Goal: Information Seeking & Learning: Learn about a topic

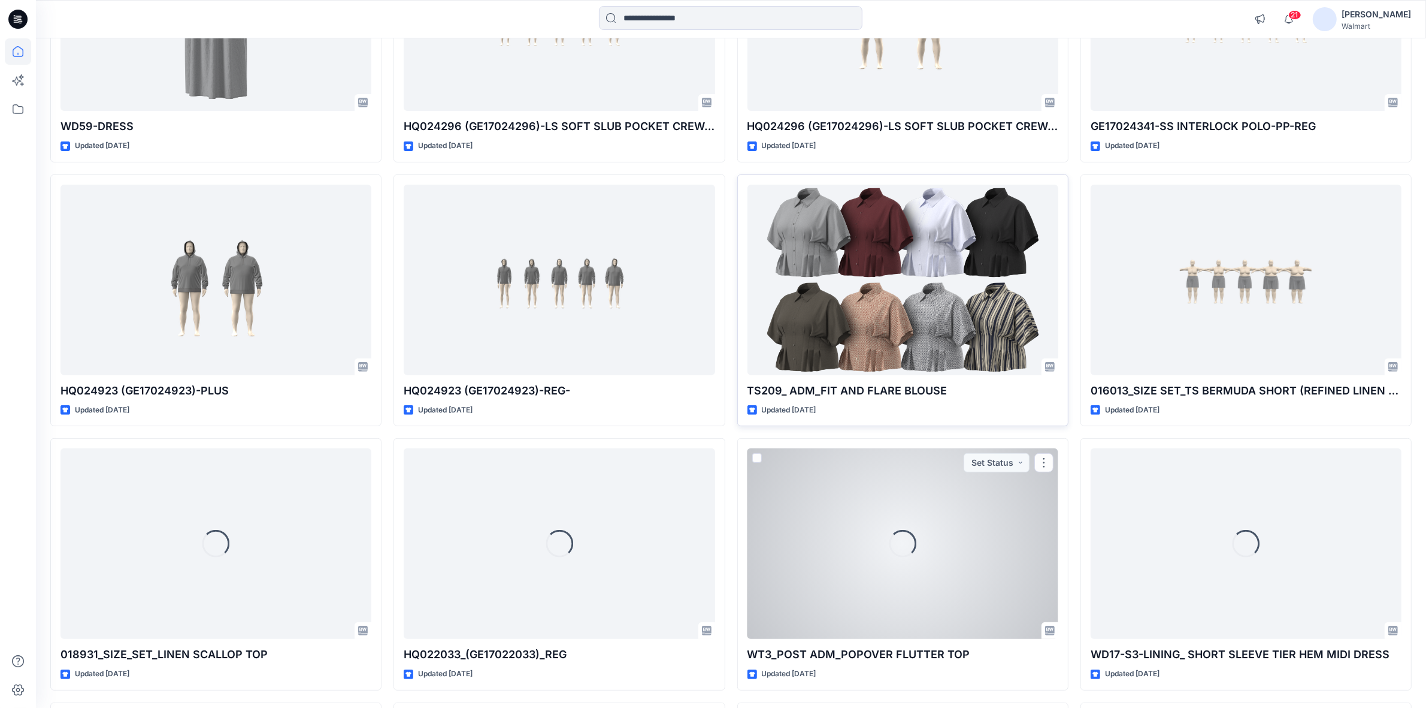
scroll to position [522, 0]
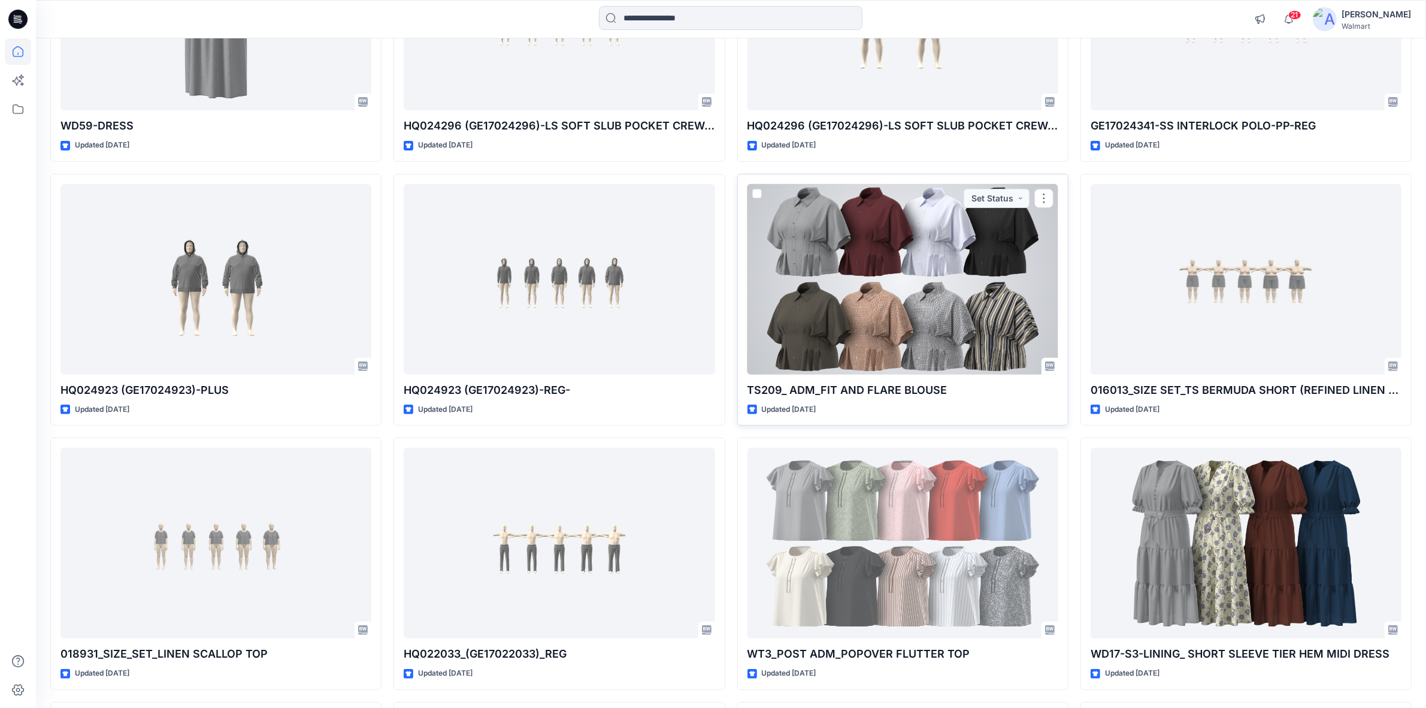
click at [878, 286] on div at bounding box center [903, 279] width 311 height 191
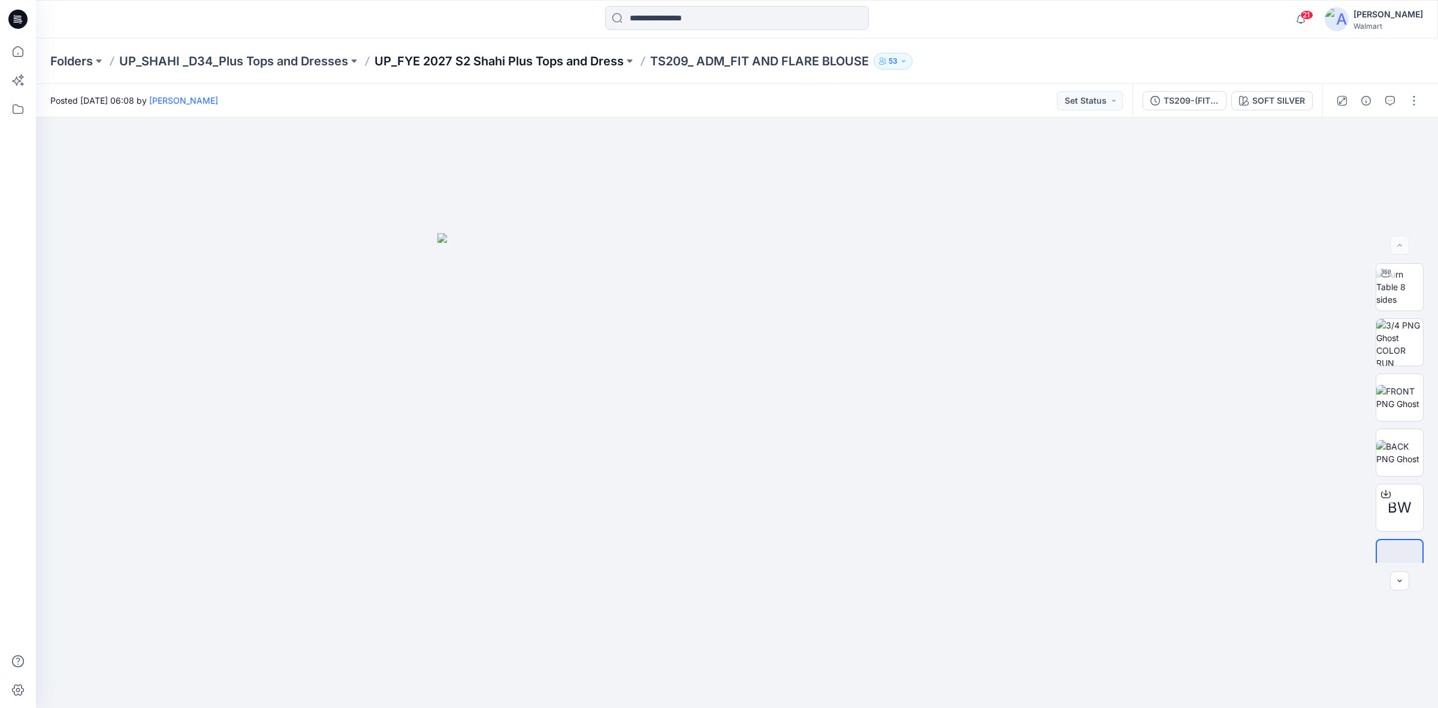
click at [568, 59] on p "UP_FYE 2027 S2 Shahi Plus Tops and Dress" at bounding box center [498, 61] width 249 height 17
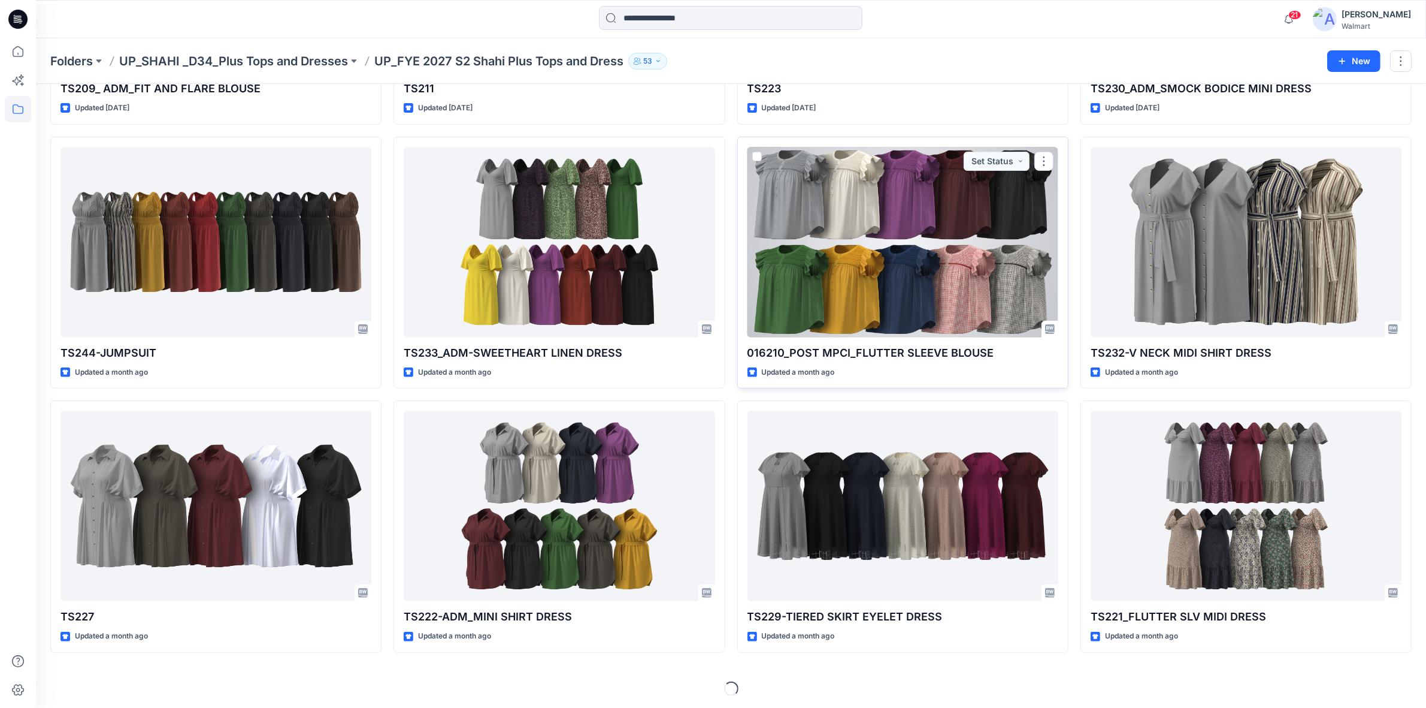
scroll to position [348, 0]
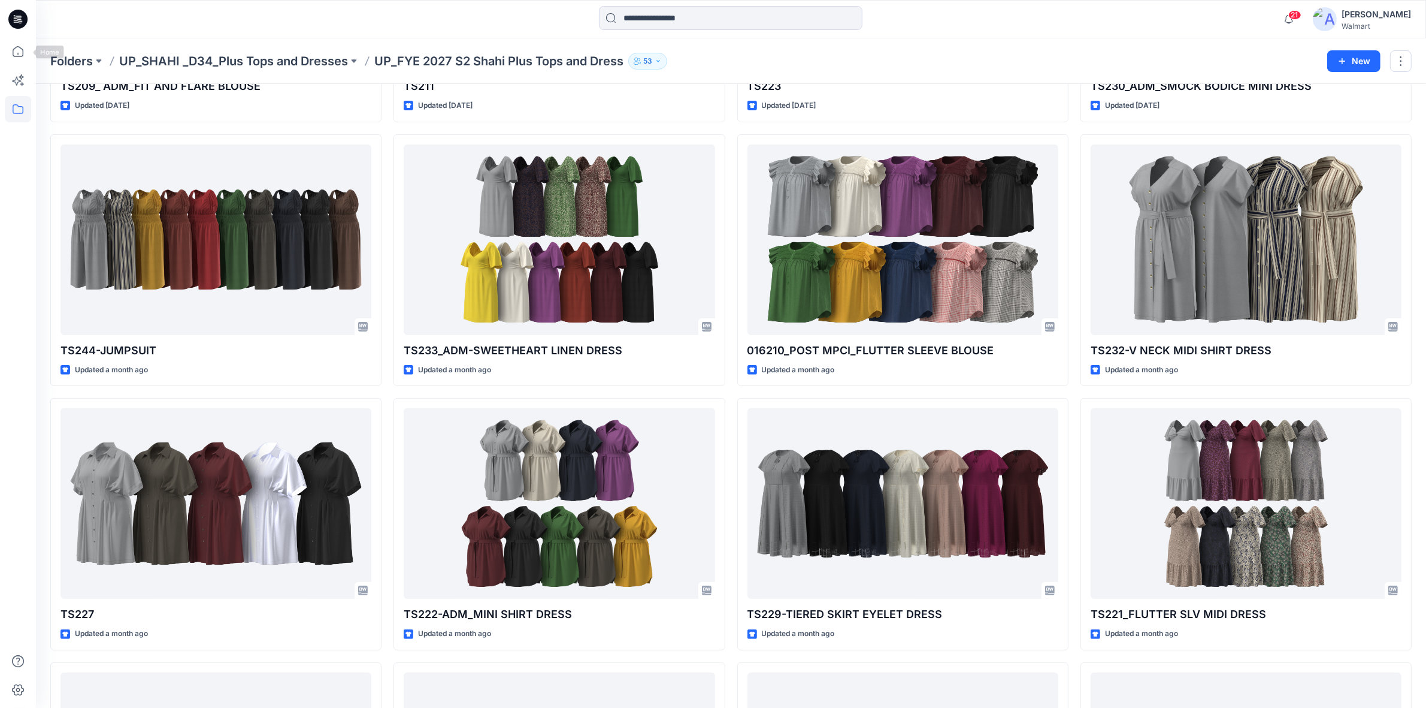
click at [13, 23] on icon at bounding box center [17, 19] width 19 height 19
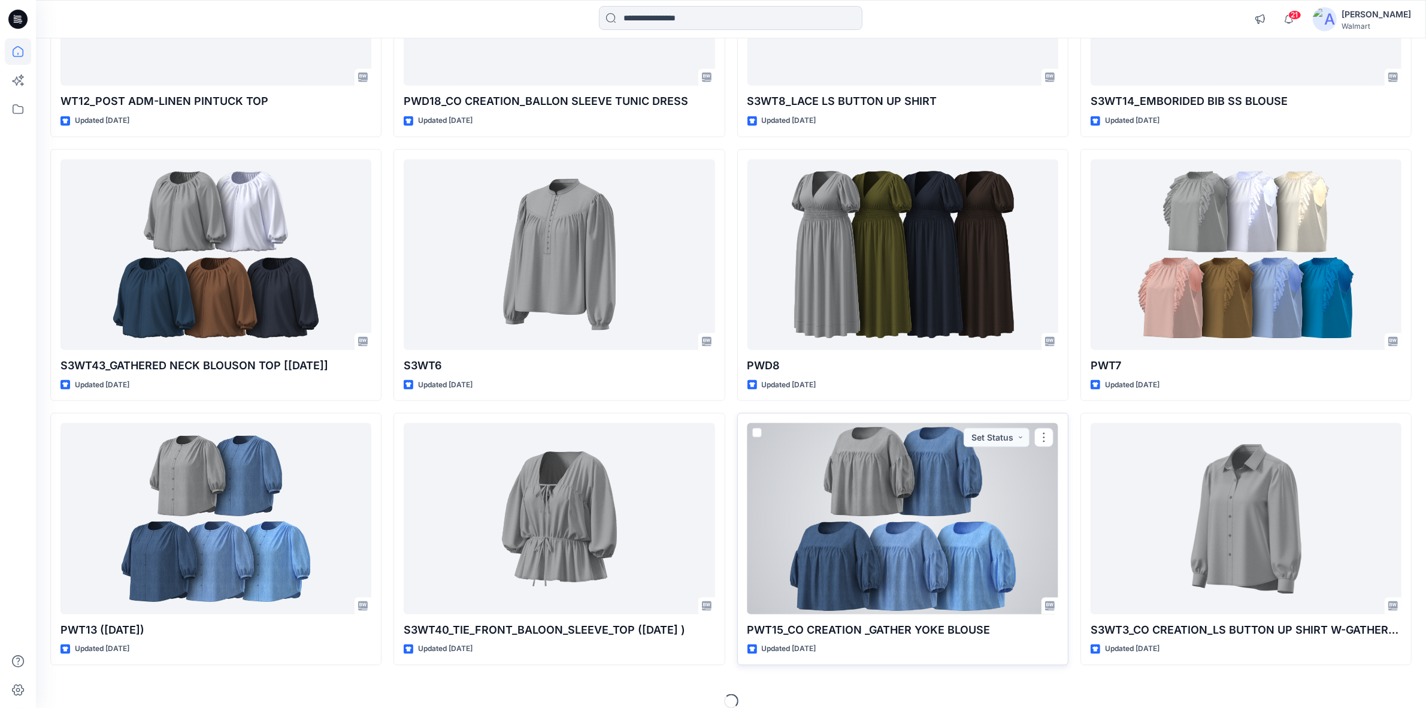
scroll to position [1882, 0]
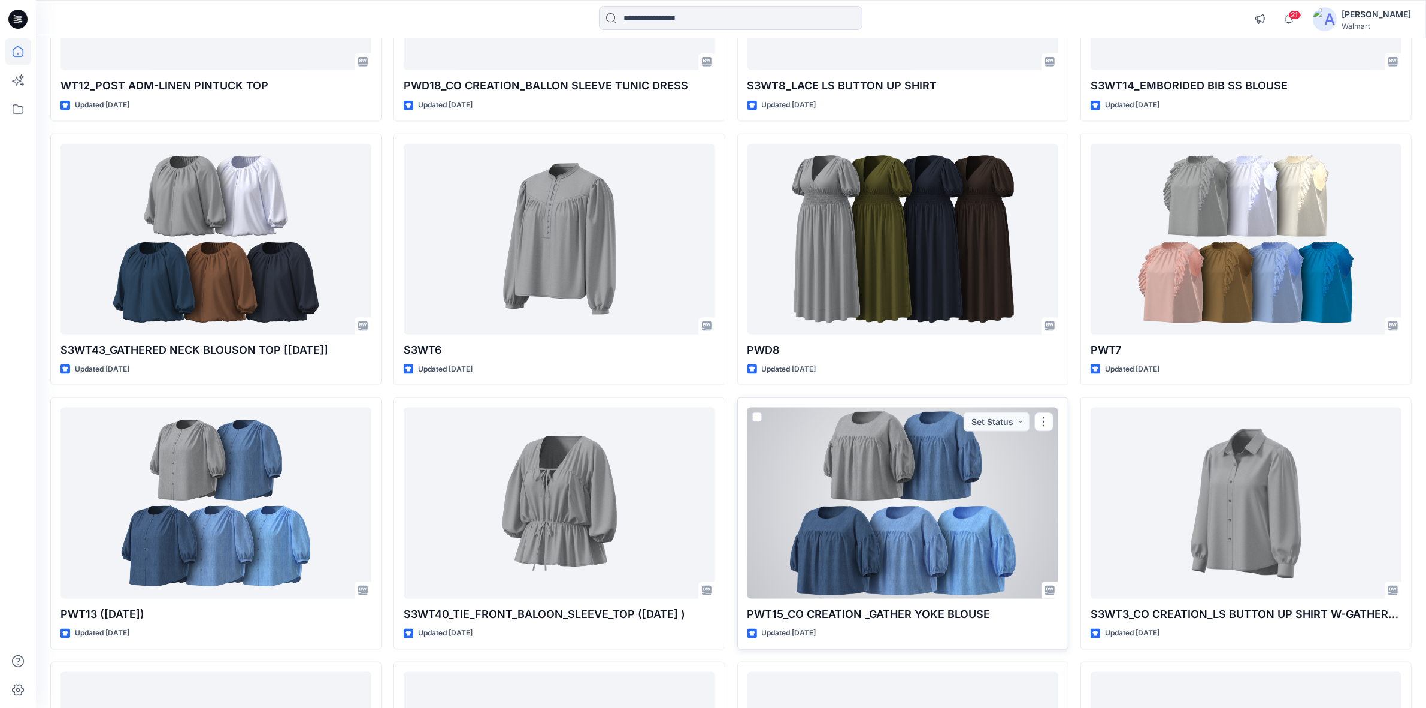
click at [890, 518] on div at bounding box center [903, 502] width 311 height 191
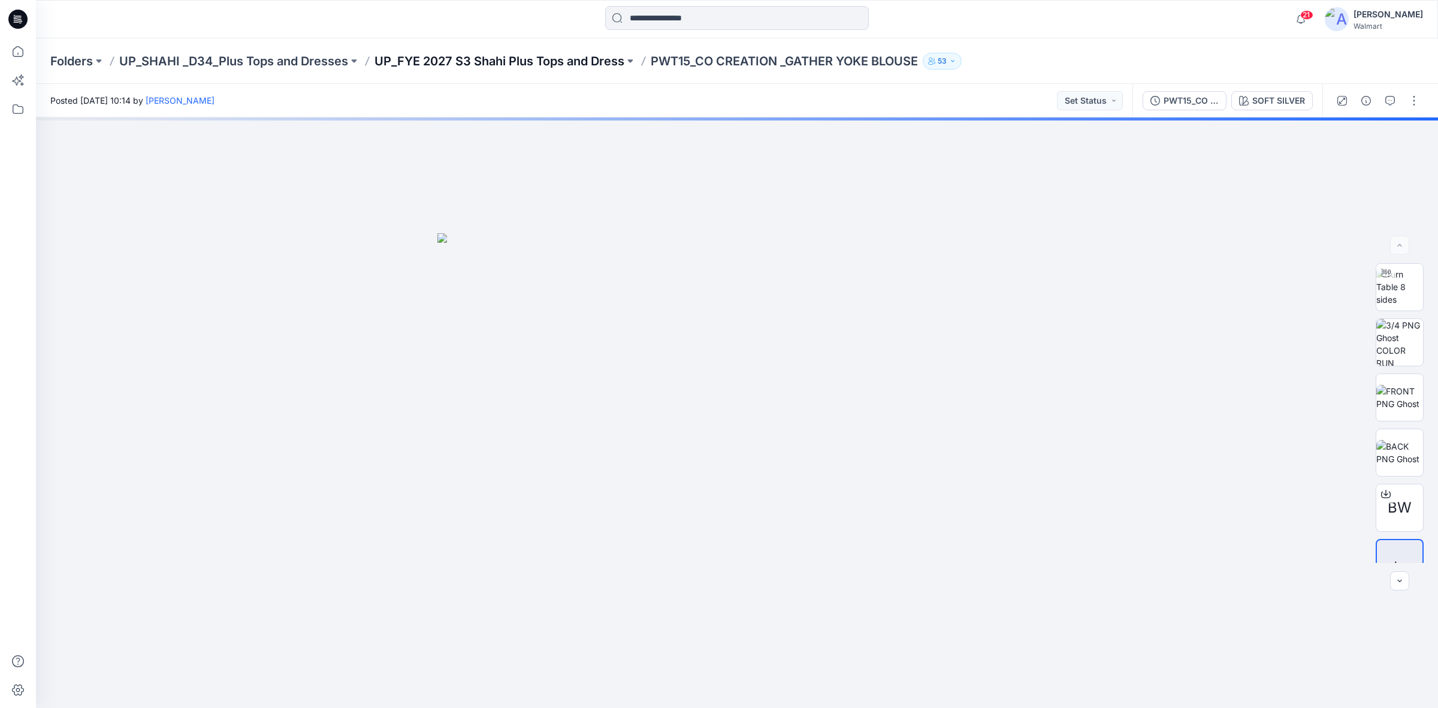
click at [548, 58] on p "UP_FYE 2027 S3 Shahi Plus Tops and Dress" at bounding box center [499, 61] width 250 height 17
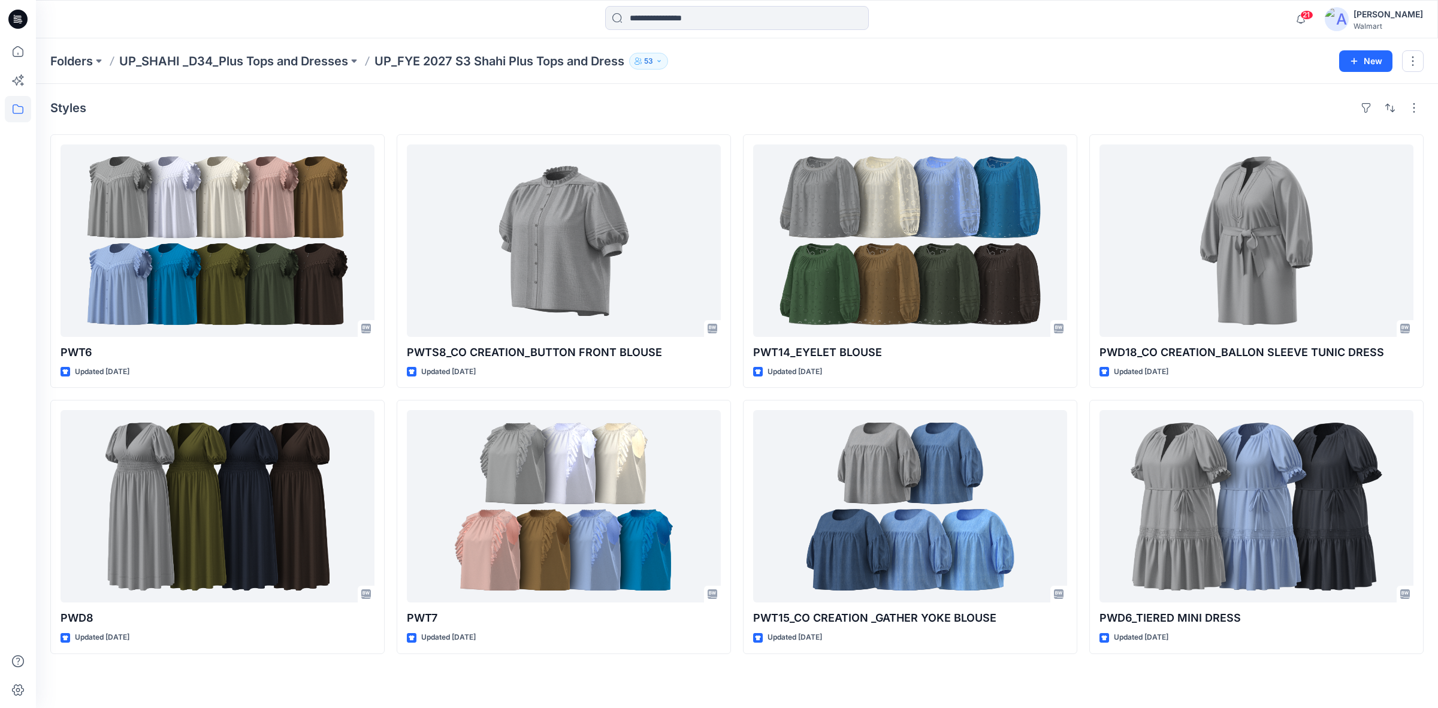
click at [16, 17] on icon at bounding box center [17, 19] width 19 height 19
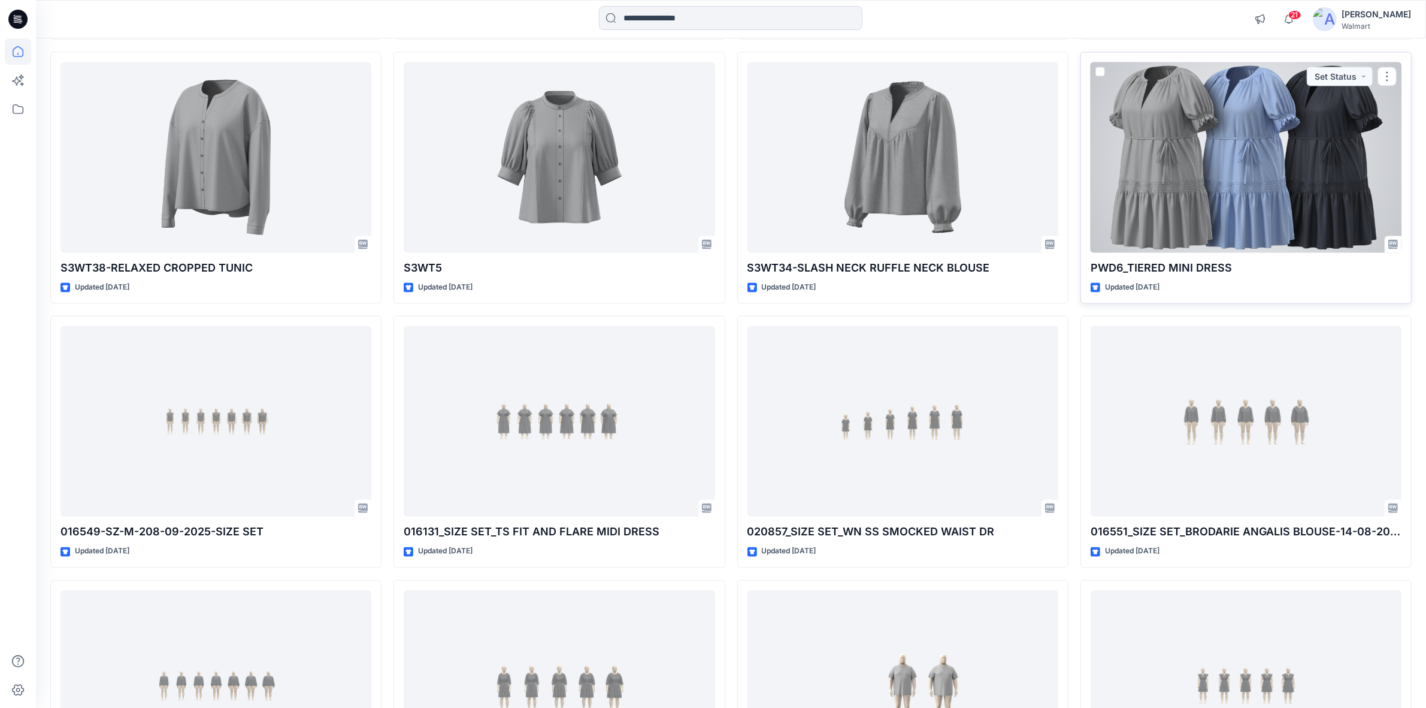
scroll to position [2750, 0]
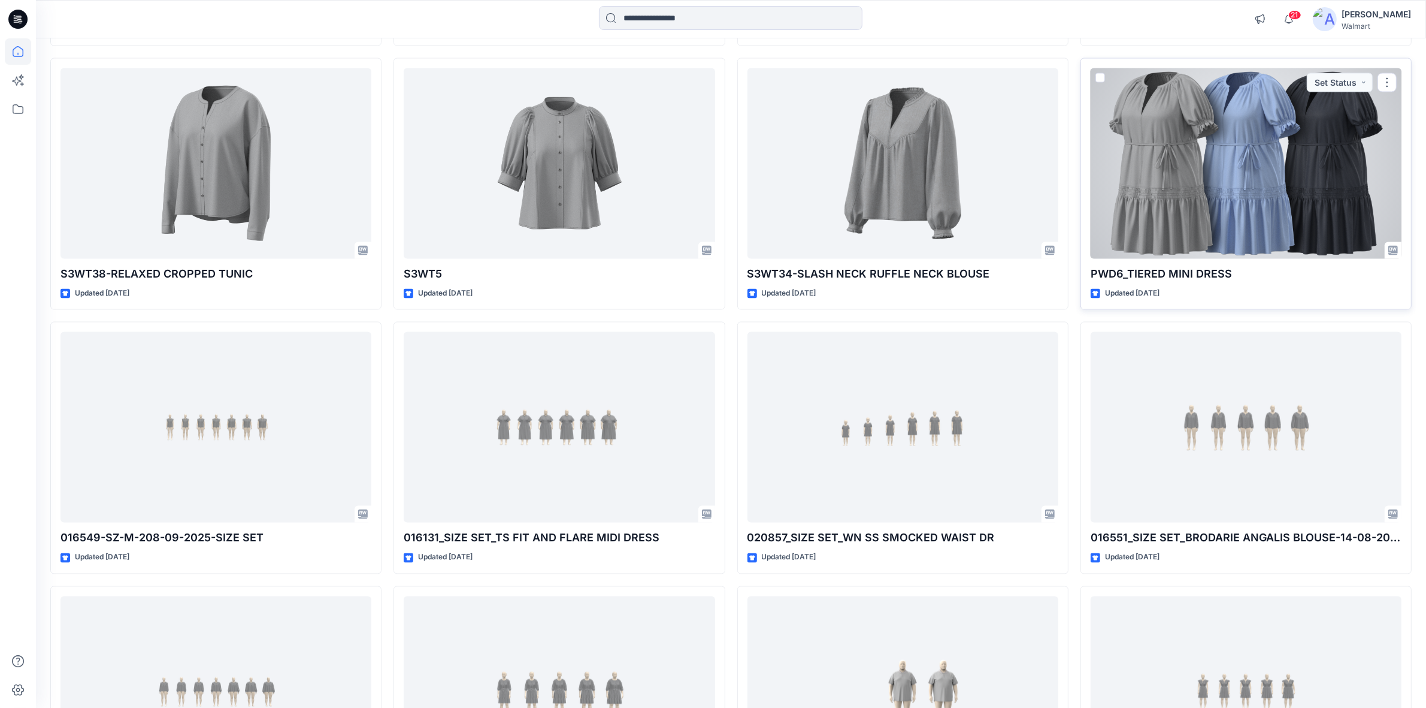
click at [1219, 124] on div at bounding box center [1246, 163] width 311 height 191
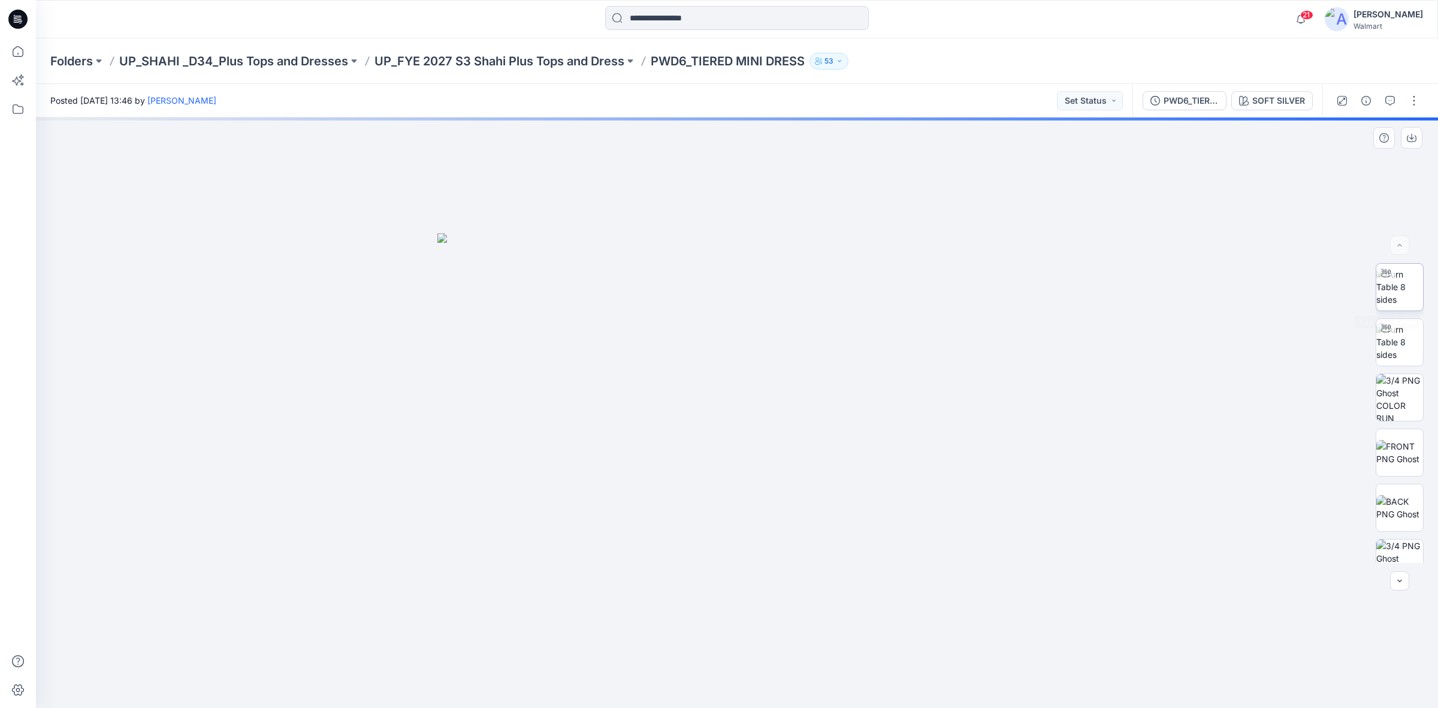
click at [1385, 283] on img at bounding box center [1399, 287] width 47 height 38
drag, startPoint x: 750, startPoint y: 468, endPoint x: 753, endPoint y: 373, distance: 94.7
click at [1400, 346] on img at bounding box center [1399, 342] width 47 height 38
drag, startPoint x: 701, startPoint y: 379, endPoint x: 703, endPoint y: 229, distance: 149.2
drag, startPoint x: 739, startPoint y: 690, endPoint x: 953, endPoint y: 668, distance: 215.0
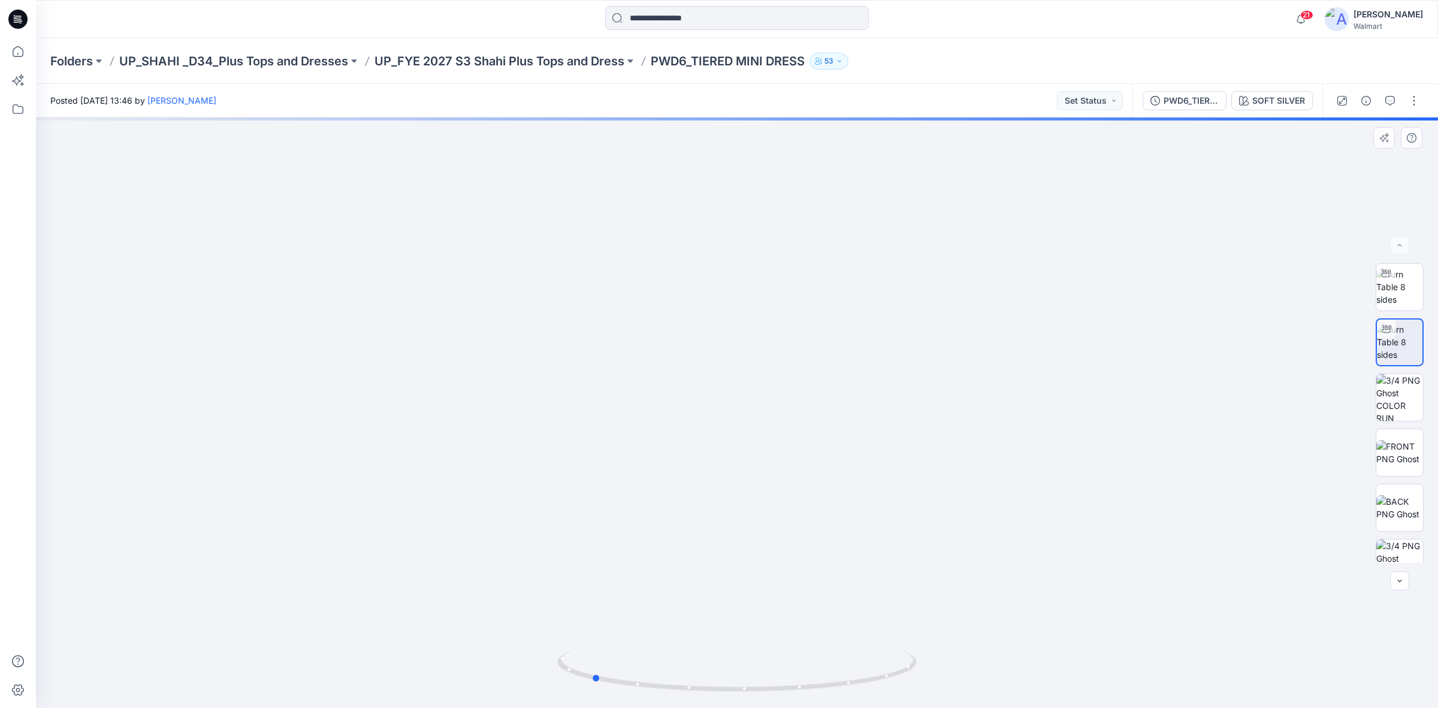
click at [953, 668] on div at bounding box center [737, 412] width 1402 height 590
drag, startPoint x: 734, startPoint y: 334, endPoint x: 743, endPoint y: 364, distance: 31.3
click at [1385, 447] on img at bounding box center [1399, 452] width 47 height 25
